Goal: Task Accomplishment & Management: Use online tool/utility

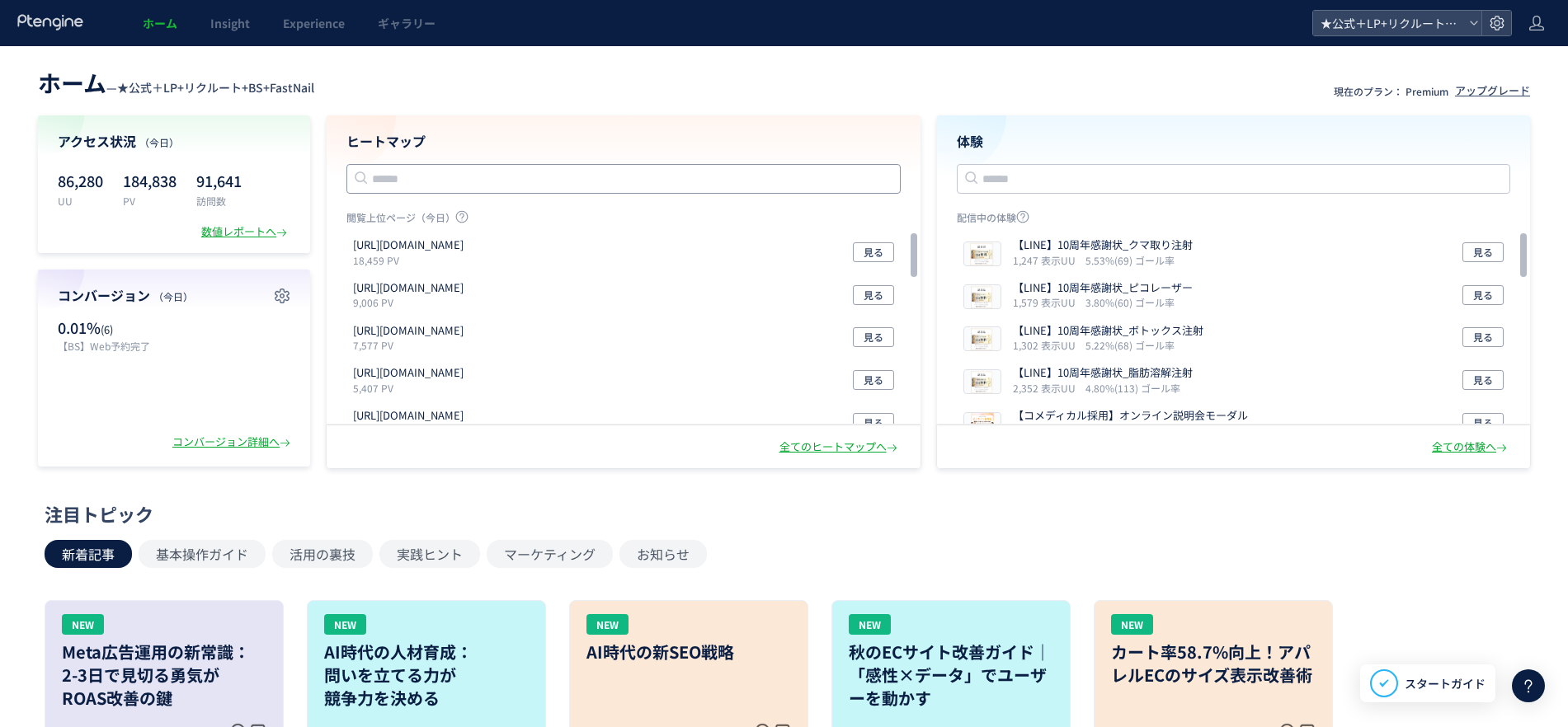
click at [482, 180] on input "text" at bounding box center [624, 179] width 555 height 30
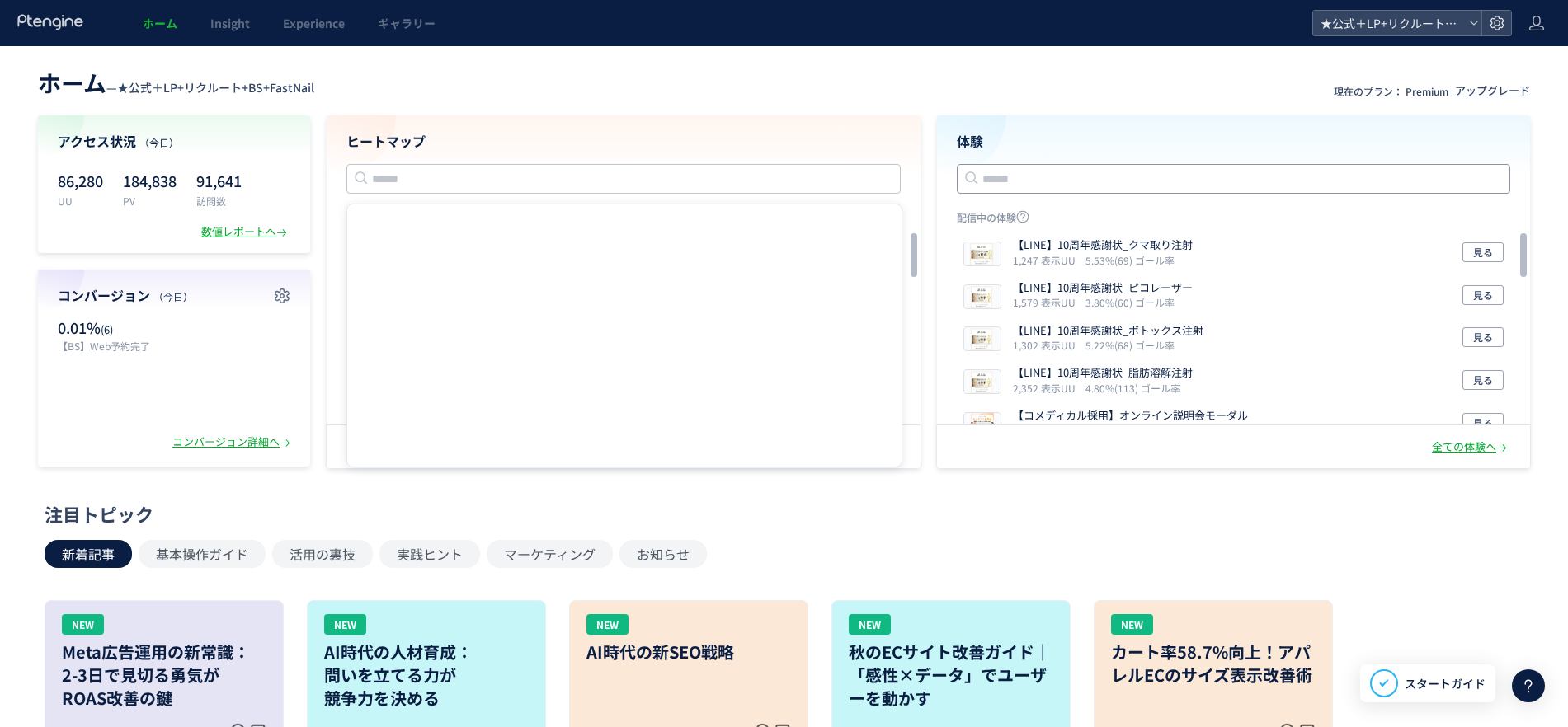
click at [1057, 176] on input "text" at bounding box center [1234, 179] width 555 height 30
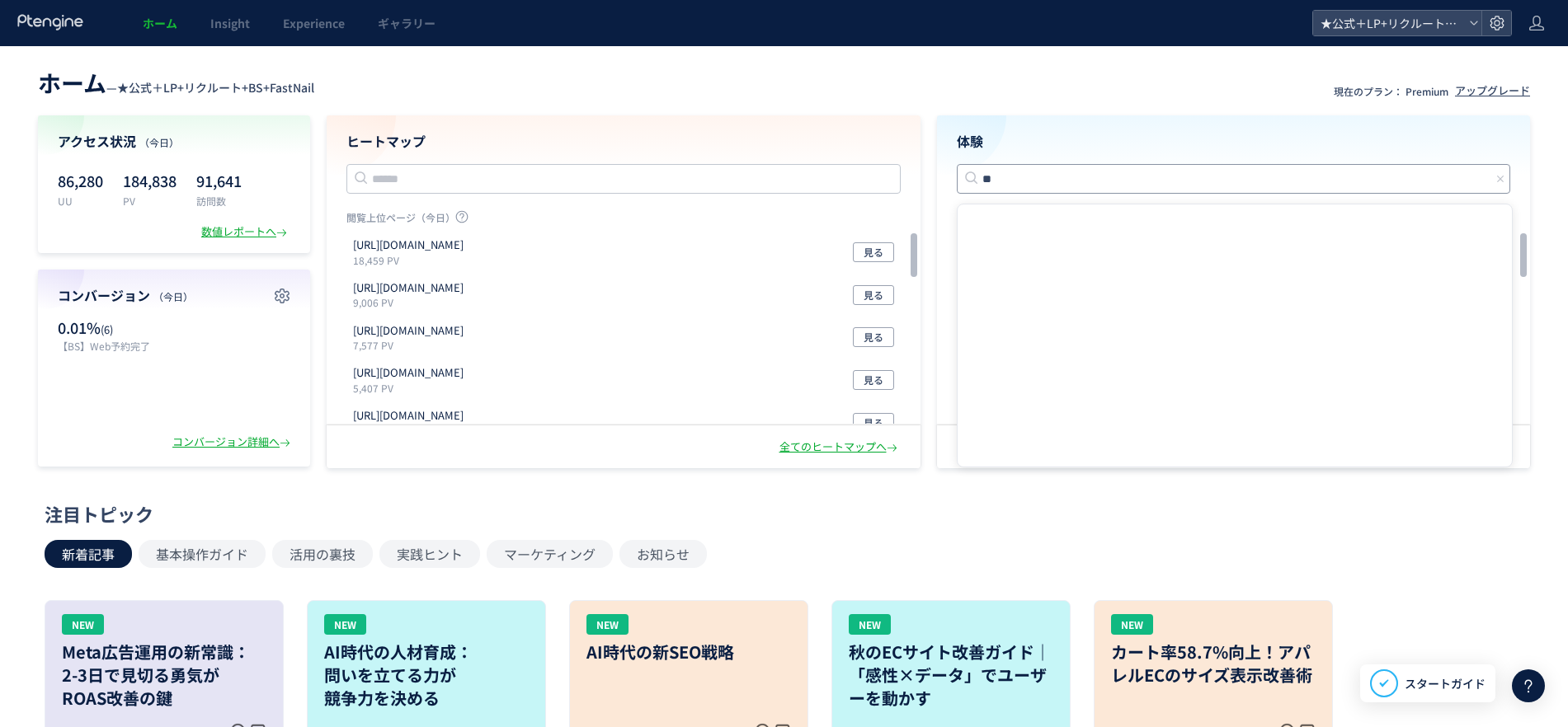
type input "**"
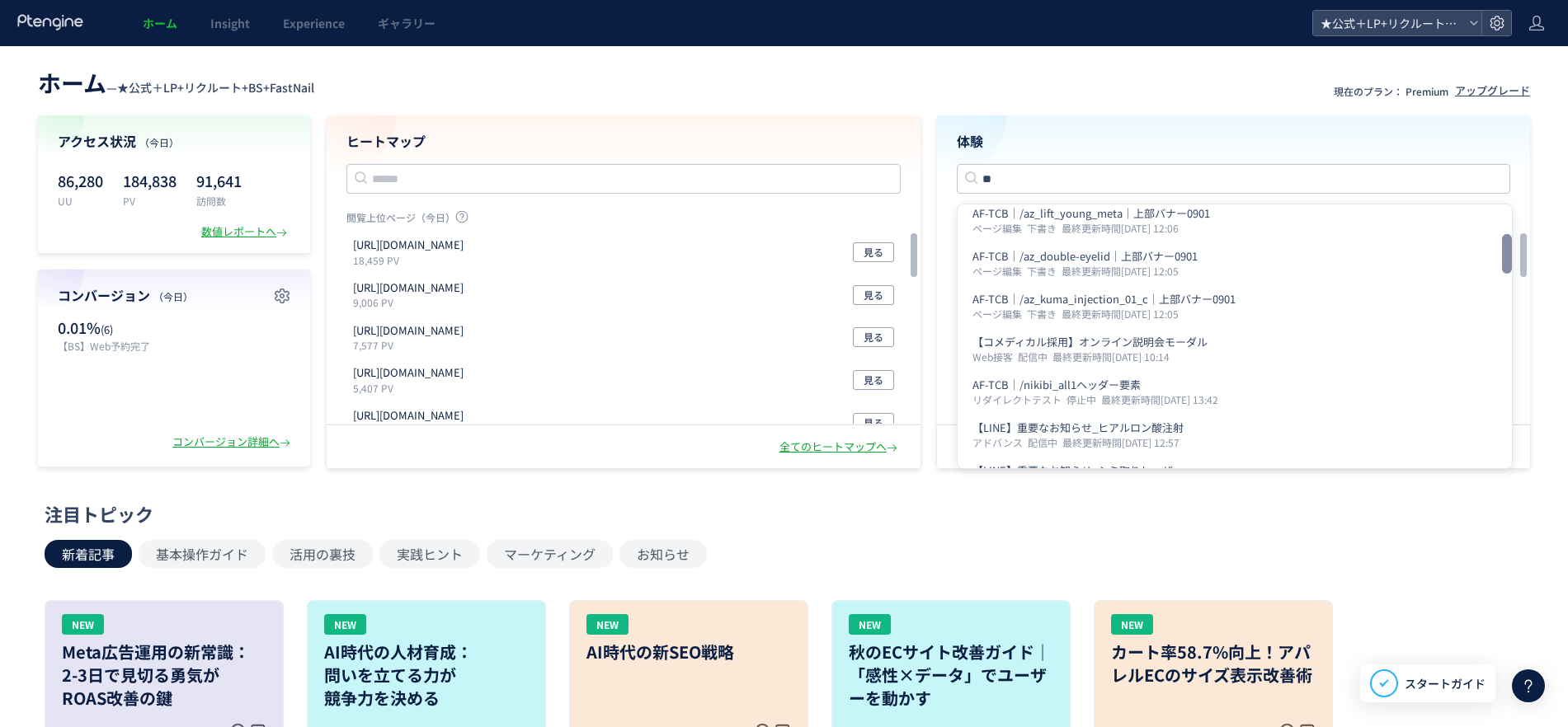
scroll to position [497, 0]
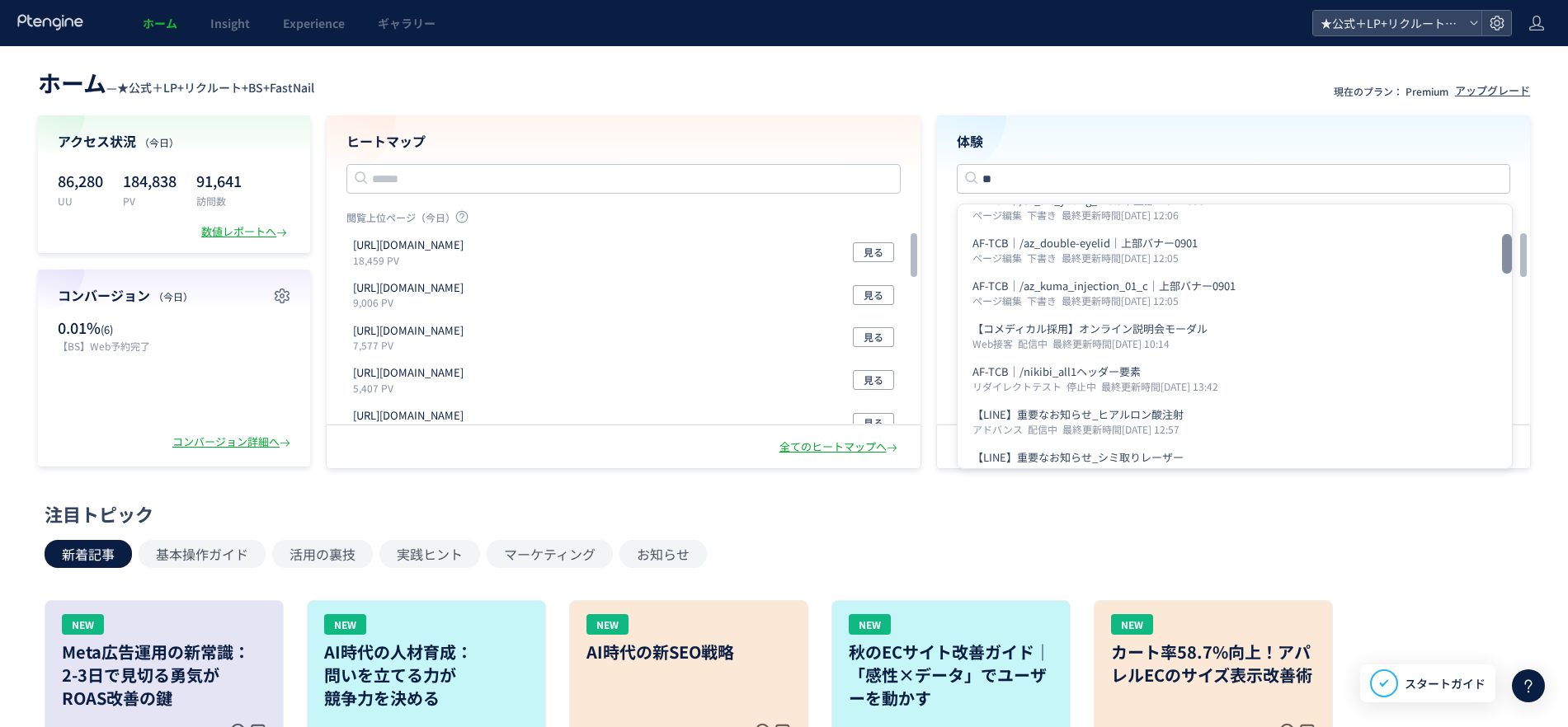
drag, startPoint x: 1508, startPoint y: 221, endPoint x: 1514, endPoint y: 251, distance: 30.6
click at [1512, 251] on div at bounding box center [1507, 254] width 10 height 39
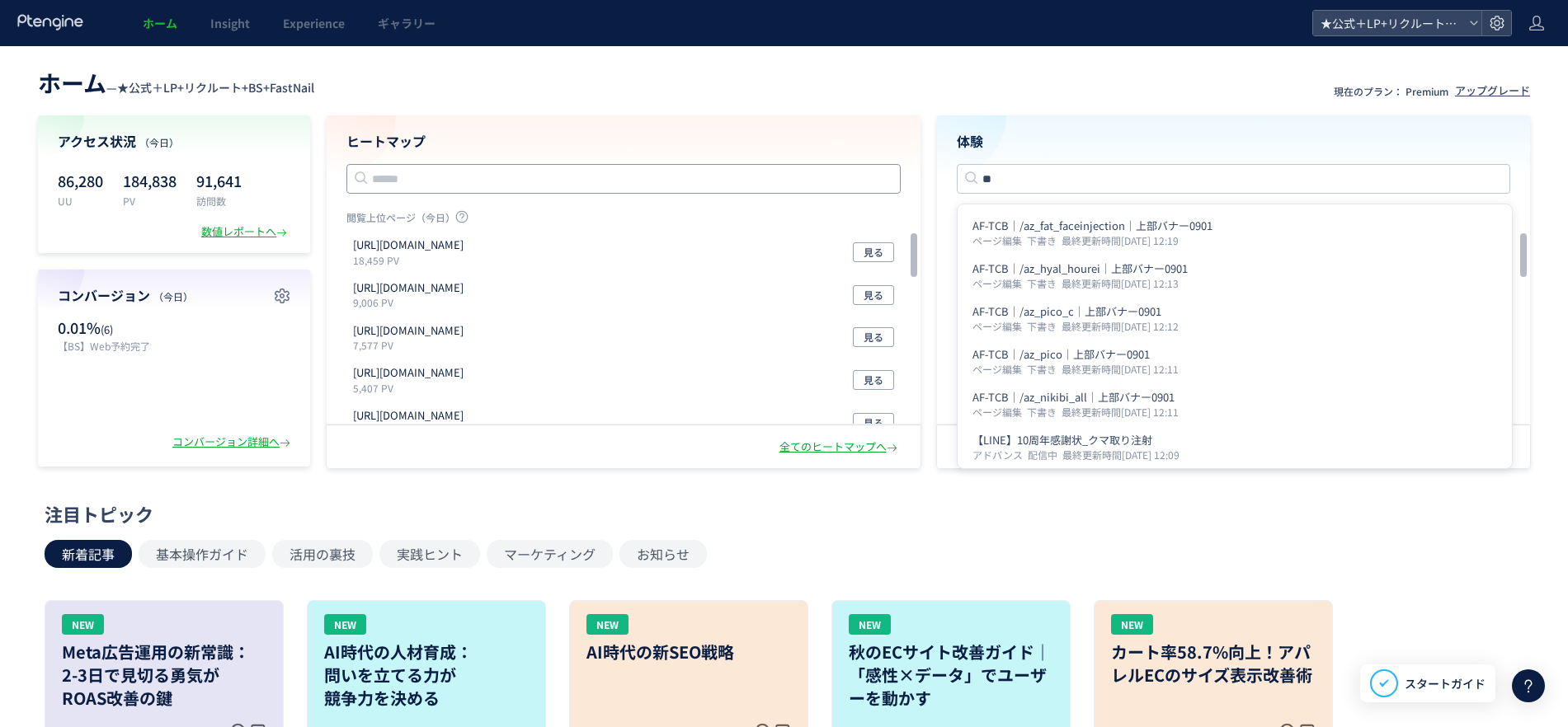
click at [577, 179] on input "text" at bounding box center [624, 179] width 555 height 30
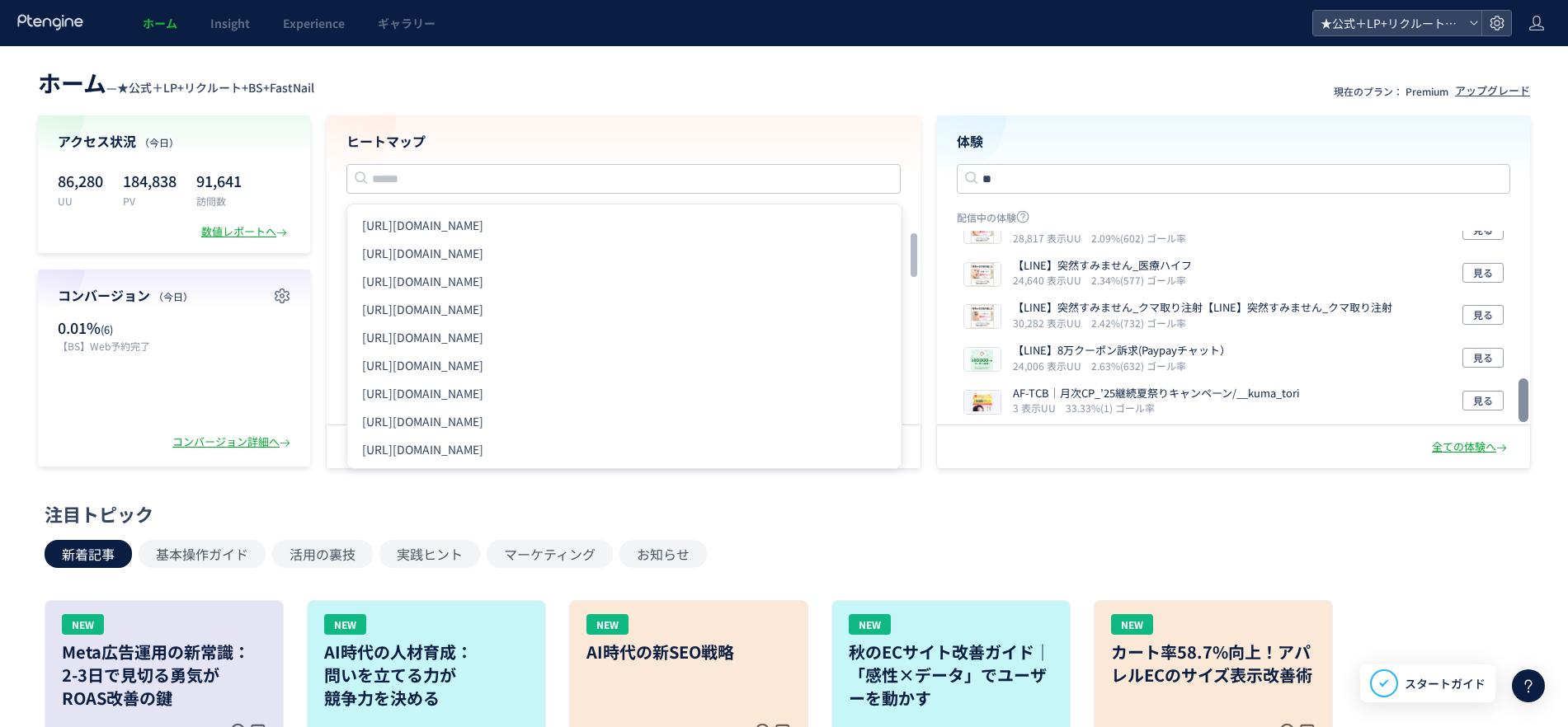
scroll to position [660, 0]
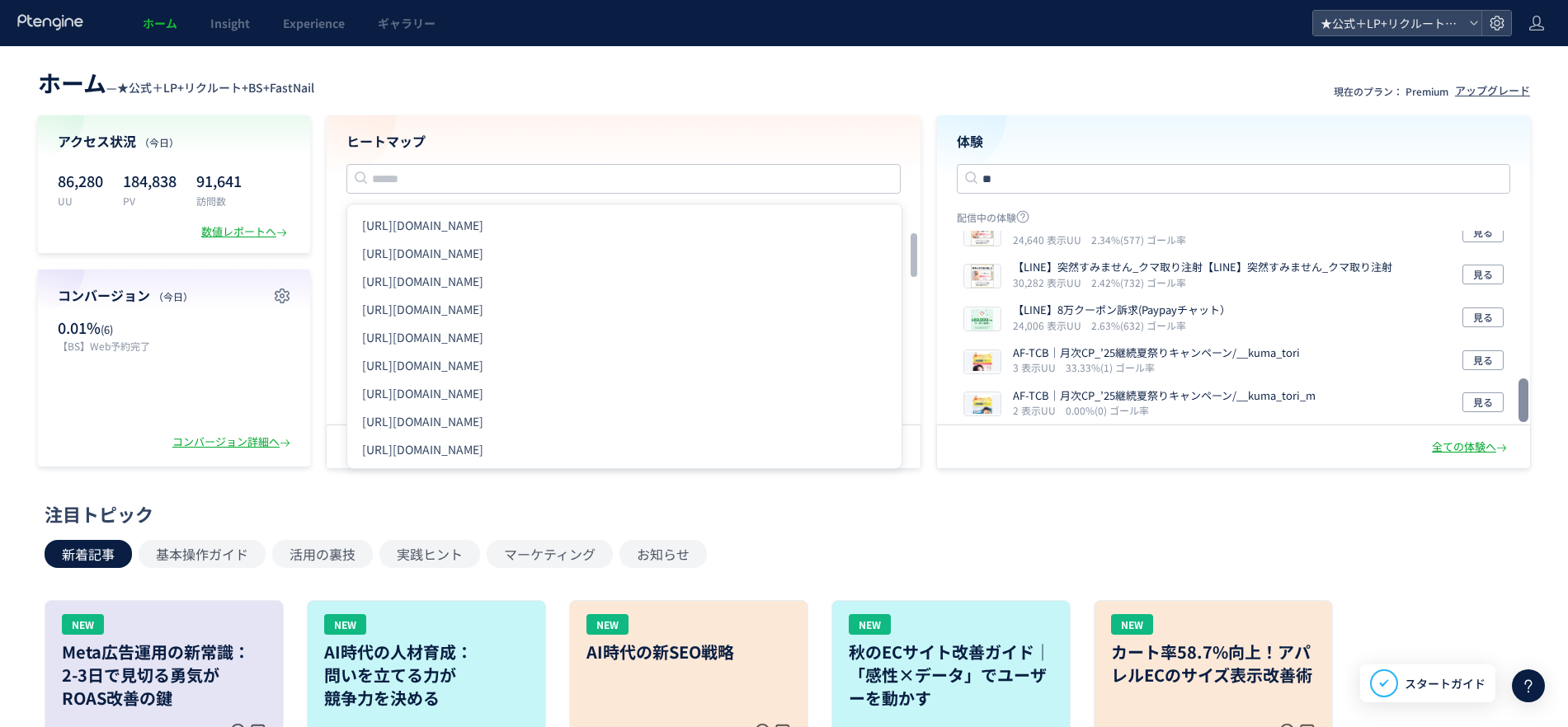
drag, startPoint x: 1526, startPoint y: 248, endPoint x: 1533, endPoint y: 432, distance: 184.1
click at [1529, 423] on div at bounding box center [1524, 400] width 10 height 43
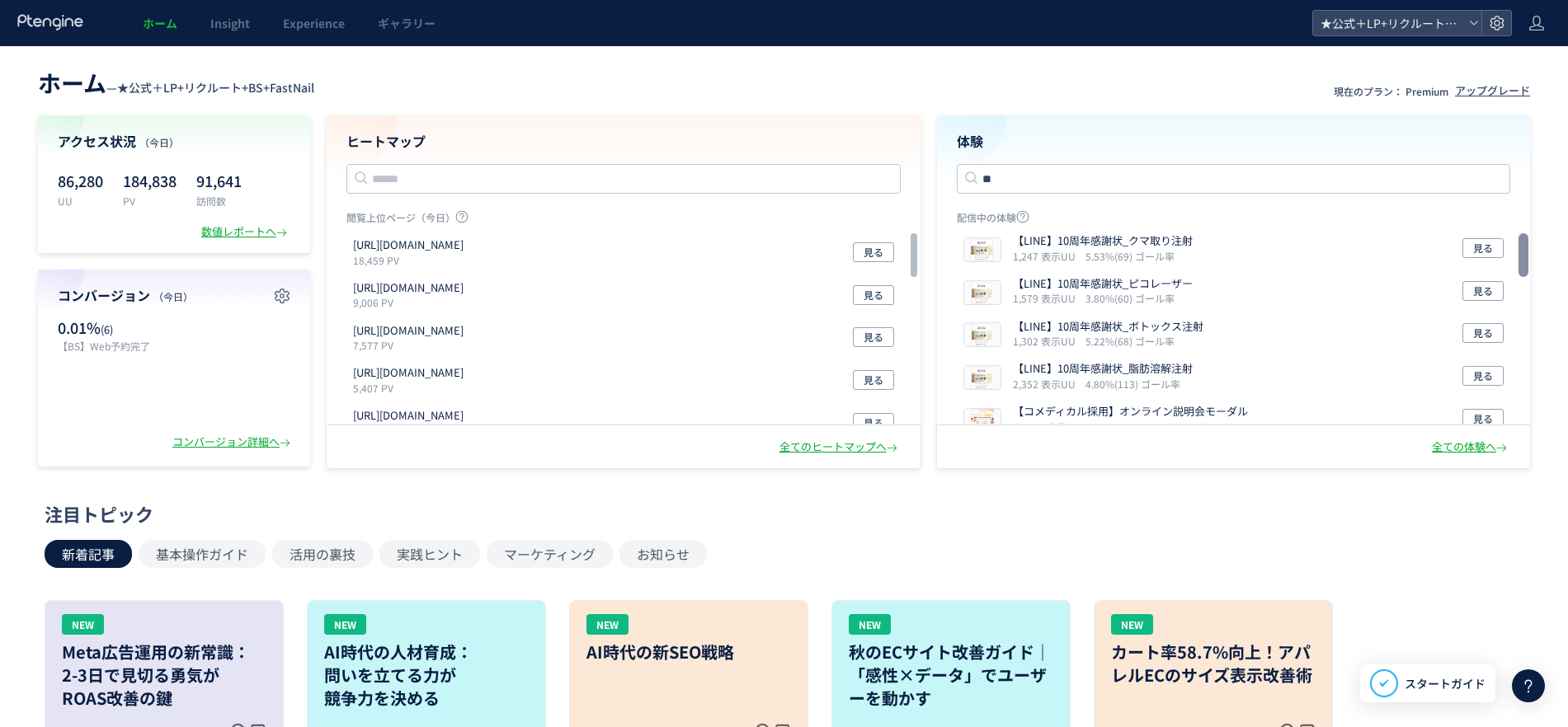
scroll to position [0, 0]
drag, startPoint x: 1526, startPoint y: 394, endPoint x: 1512, endPoint y: 223, distance: 171.6
click at [1519, 233] on div at bounding box center [1524, 255] width 10 height 43
click at [538, 185] on input "text" at bounding box center [624, 179] width 555 height 30
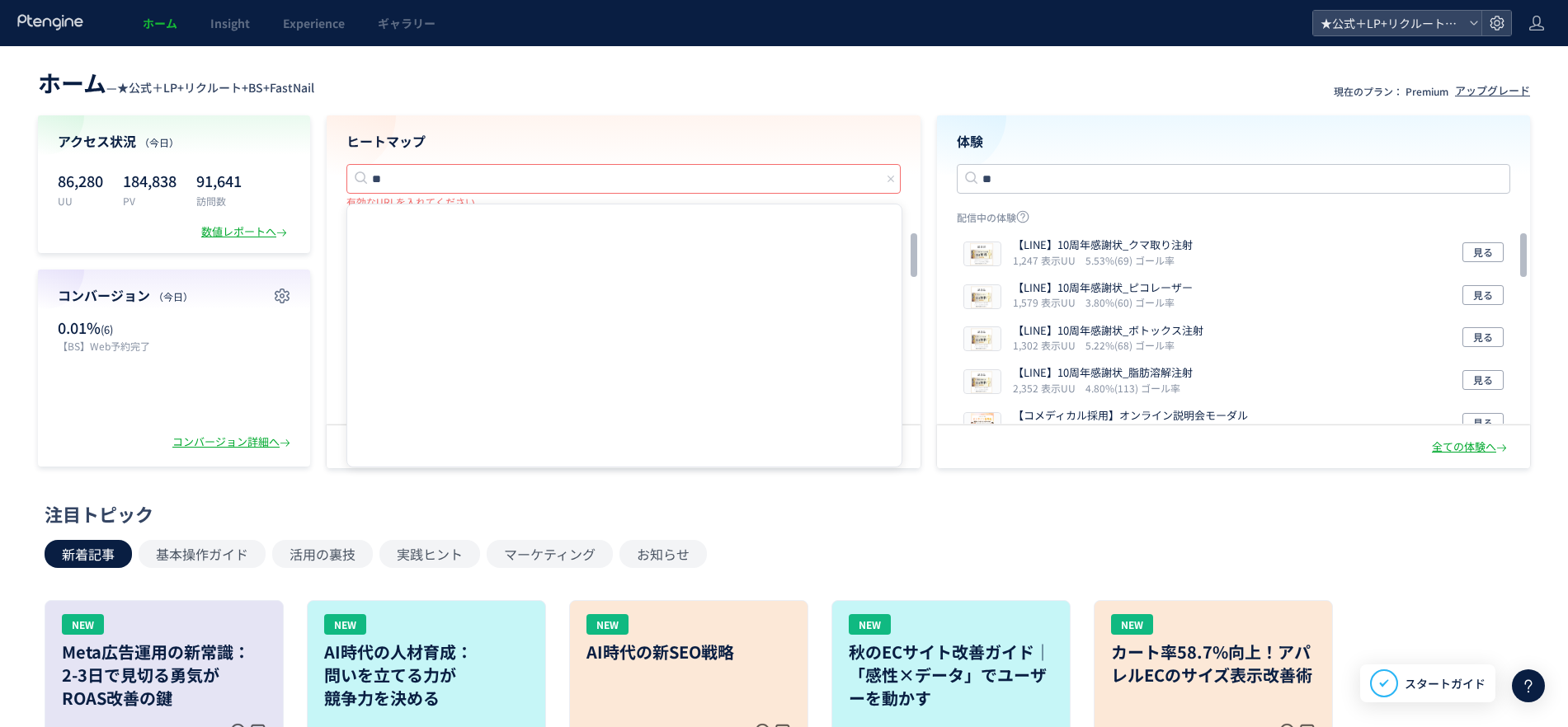
type input "*"
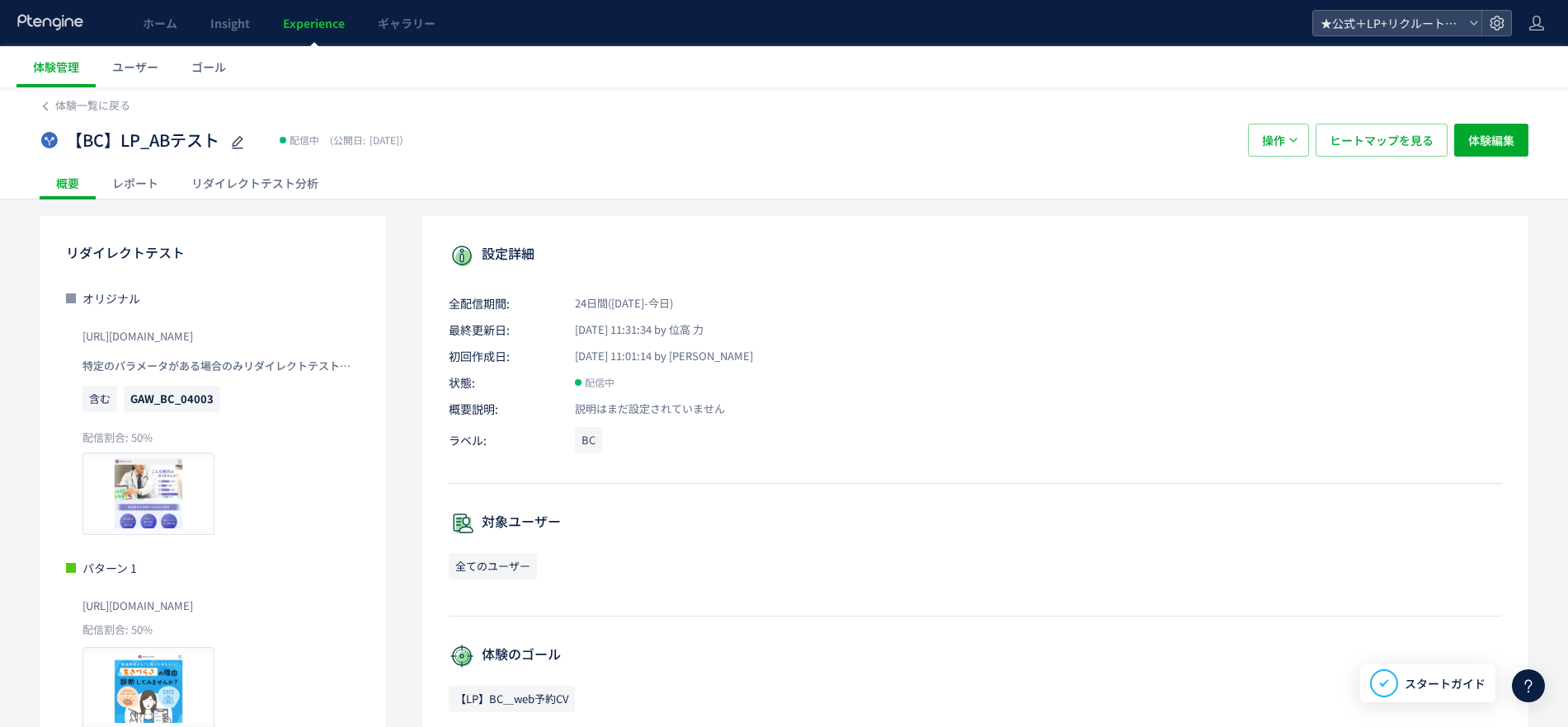
click at [251, 183] on div "リダイレクトテスト分析" at bounding box center [254, 182] width 160 height 33
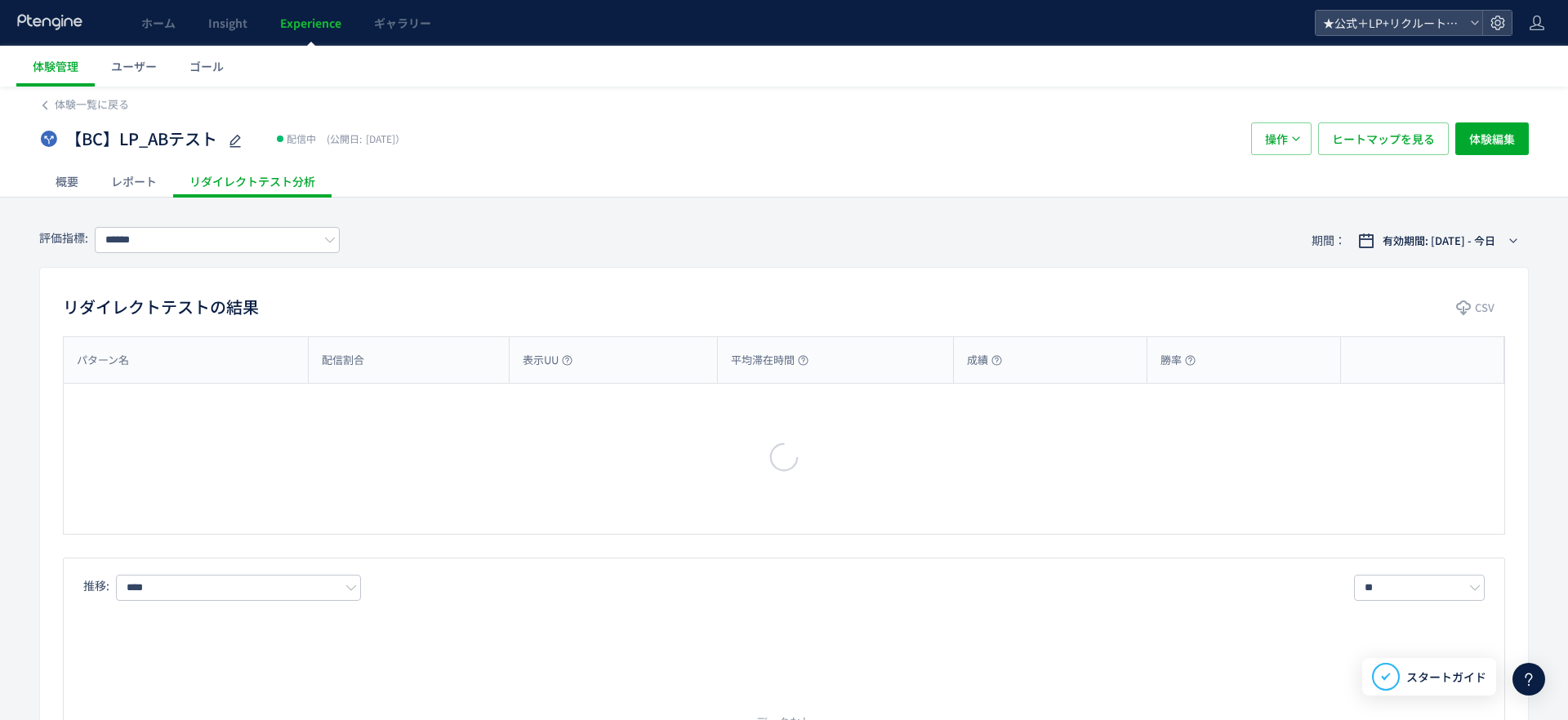
type input "**********"
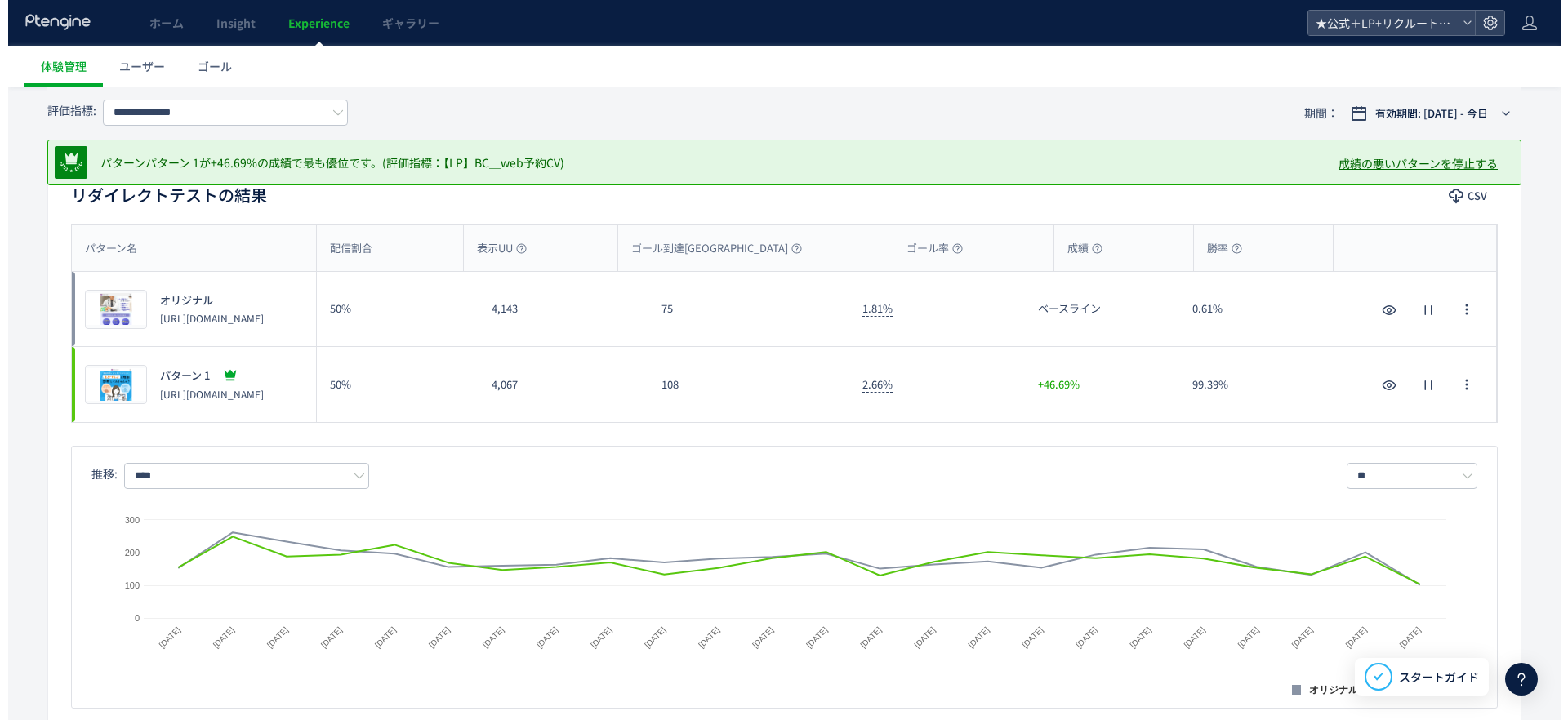
scroll to position [185, 0]
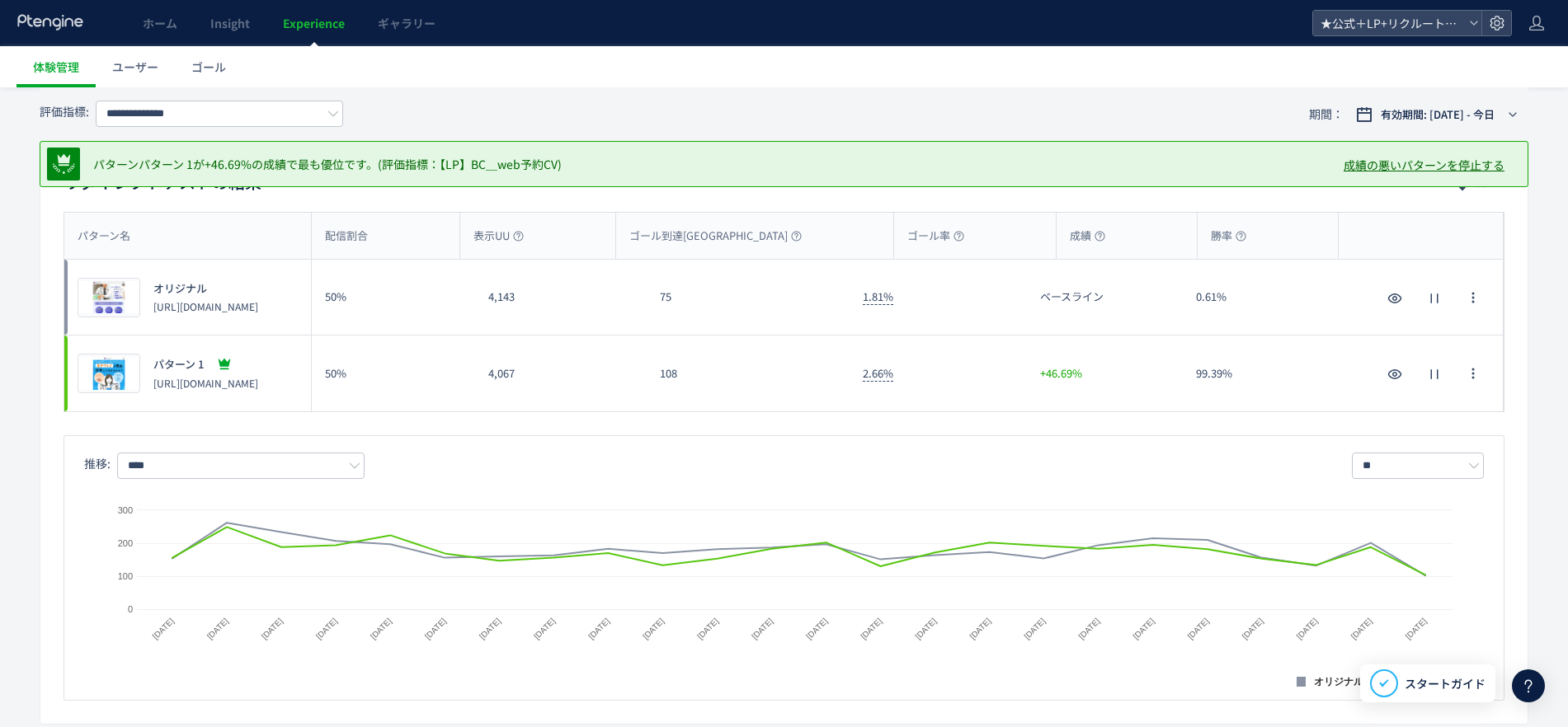
click at [258, 380] on p "[URL][DOMAIN_NAME]" at bounding box center [206, 383] width 104 height 14
click at [115, 378] on span "プレビュー" at bounding box center [109, 374] width 53 height 16
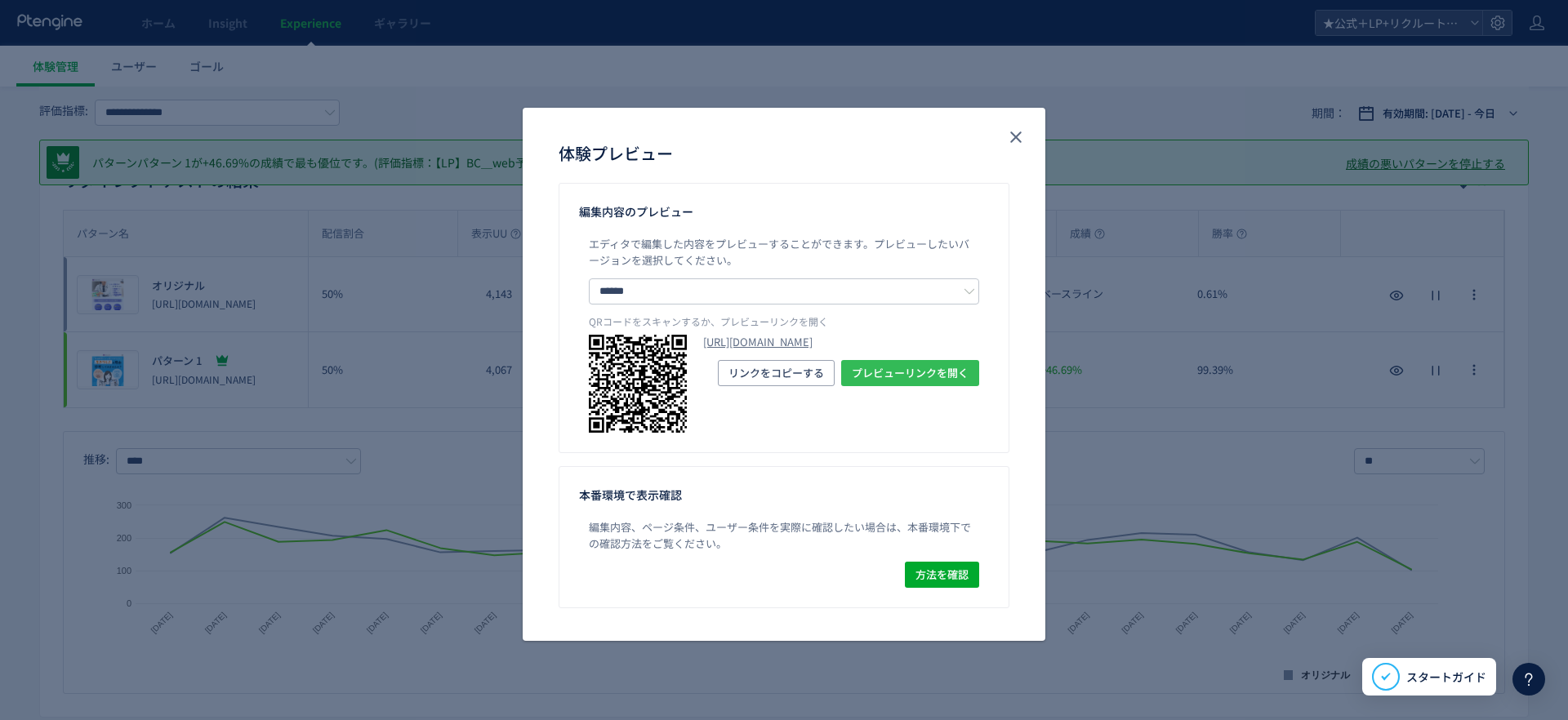
click at [893, 386] on span "プレビューリンクを開く" at bounding box center [910, 373] width 117 height 26
